Goal: Task Accomplishment & Management: Use online tool/utility

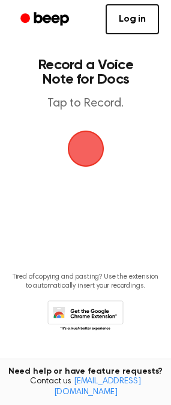
click at [75, 152] on span "button" at bounding box center [85, 148] width 41 height 41
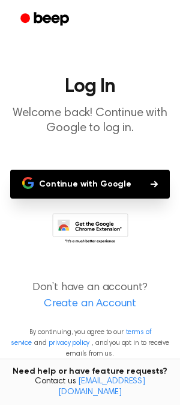
click at [99, 195] on button "Continue with Google" at bounding box center [90, 184] width 160 height 29
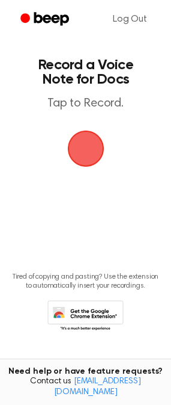
click at [76, 157] on span "button" at bounding box center [85, 148] width 41 height 41
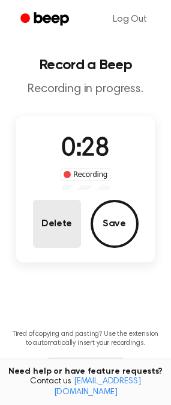
click at [52, 224] on button "Delete" at bounding box center [57, 224] width 48 height 48
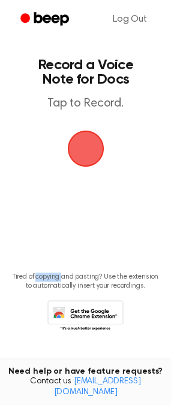
click at [52, 224] on main "Record a Voice Note for Docs Tap to Record. Tired of copying and pasting? Use t…" at bounding box center [85, 183] width 171 height 367
click at [94, 157] on span "button" at bounding box center [85, 148] width 65 height 65
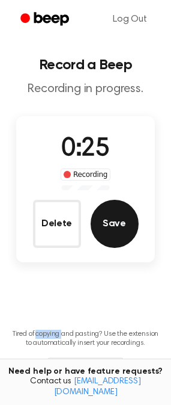
click at [121, 234] on button "Save" at bounding box center [115, 224] width 48 height 48
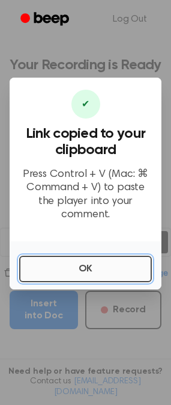
click at [137, 256] on button "OK" at bounding box center [85, 269] width 133 height 26
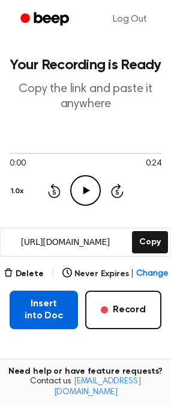
click at [66, 310] on button "Insert into Doc" at bounding box center [44, 310] width 69 height 38
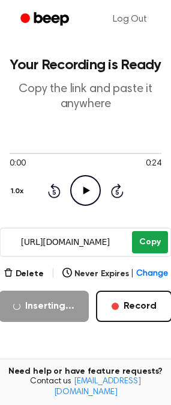
click at [156, 235] on button "Copy" at bounding box center [149, 242] width 35 height 22
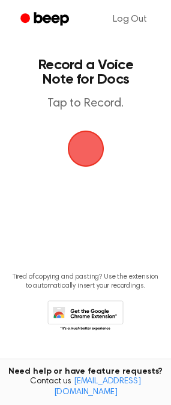
click at [76, 164] on span "button" at bounding box center [86, 149] width 34 height 34
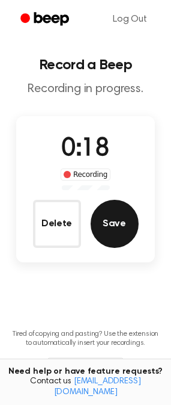
click at [112, 228] on button "Save" at bounding box center [115, 224] width 48 height 48
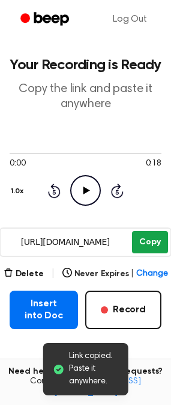
click at [151, 236] on button "Copy" at bounding box center [149, 242] width 35 height 22
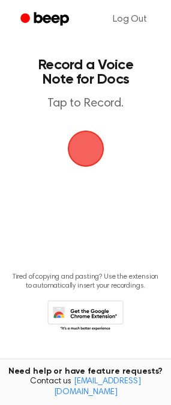
click at [91, 138] on span "button" at bounding box center [86, 148] width 46 height 46
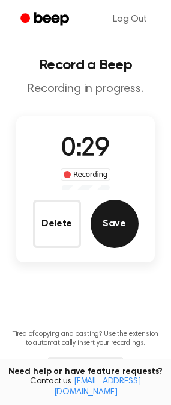
click at [121, 214] on button "Save" at bounding box center [115, 224] width 48 height 48
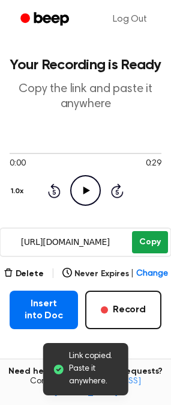
click at [151, 238] on button "Copy" at bounding box center [149, 242] width 35 height 22
